Goal: Navigation & Orientation: Find specific page/section

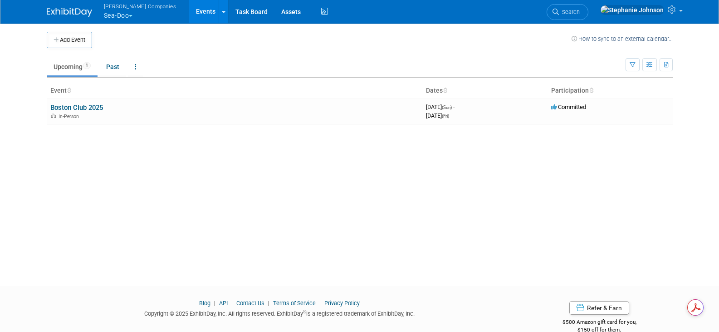
click at [132, 15] on span "button" at bounding box center [131, 16] width 4 height 2
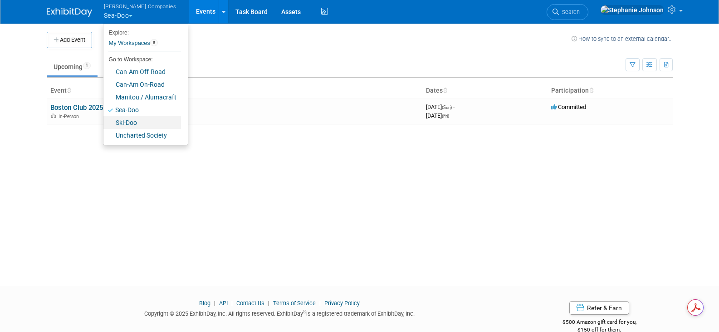
click at [138, 122] on link "Ski-Doo" at bounding box center [142, 122] width 78 height 13
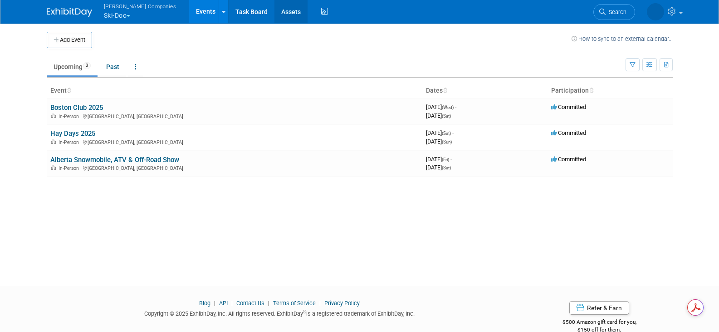
click at [274, 16] on link "Assets" at bounding box center [290, 11] width 33 height 23
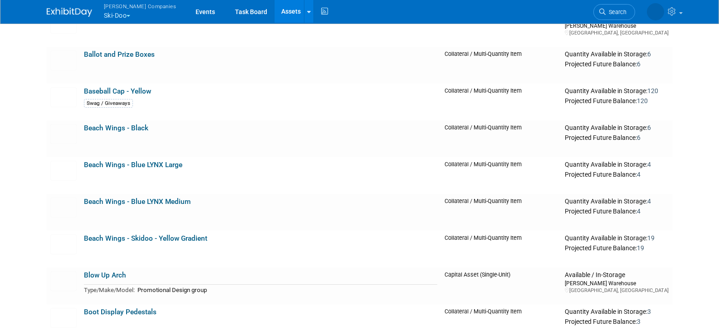
scroll to position [460, 0]
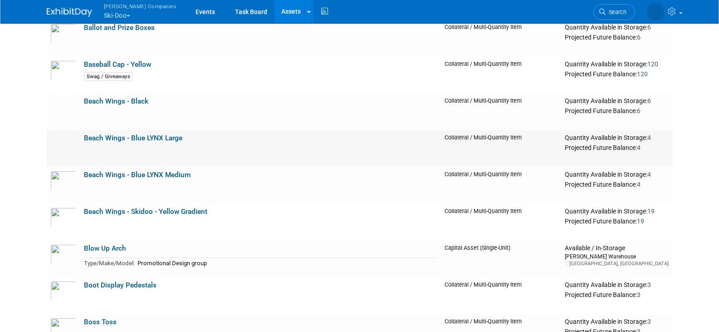
click at [141, 137] on link "Beach Wings - Blue LYNX Large" at bounding box center [133, 138] width 98 height 8
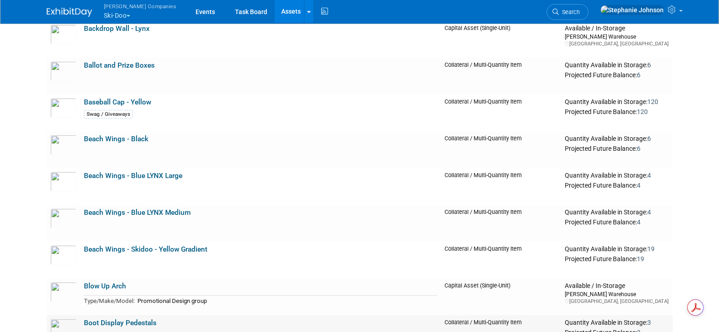
scroll to position [415, 0]
